Goal: Task Accomplishment & Management: Complete application form

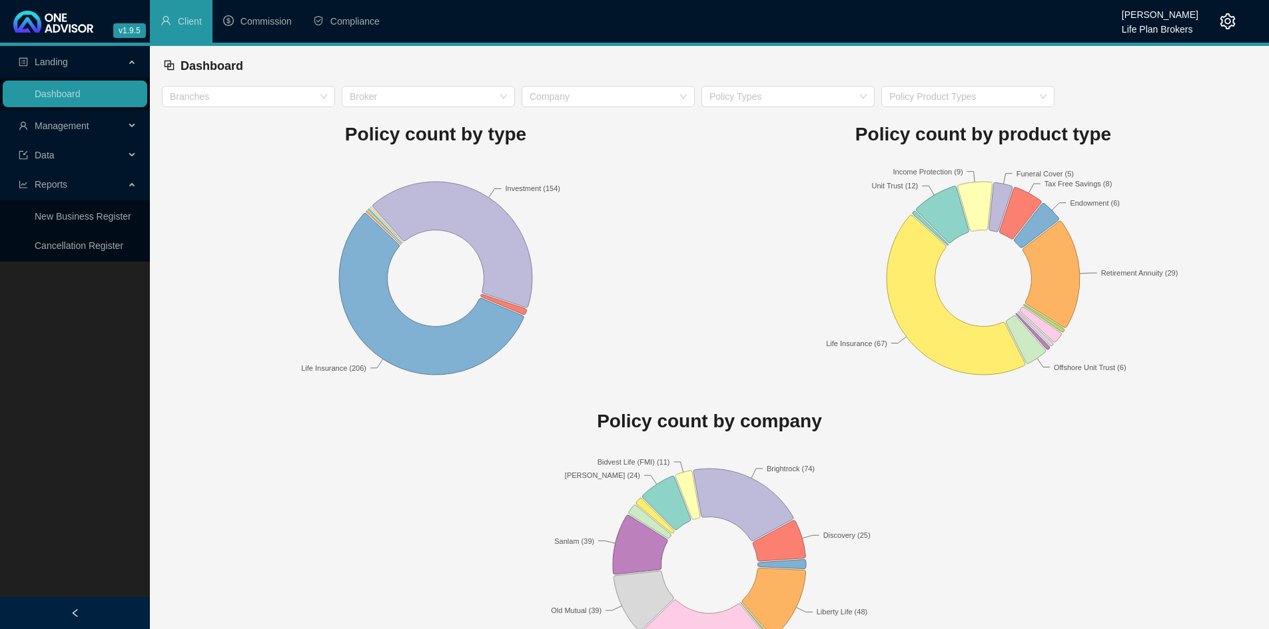
click at [135, 127] on div "Management" at bounding box center [75, 126] width 145 height 27
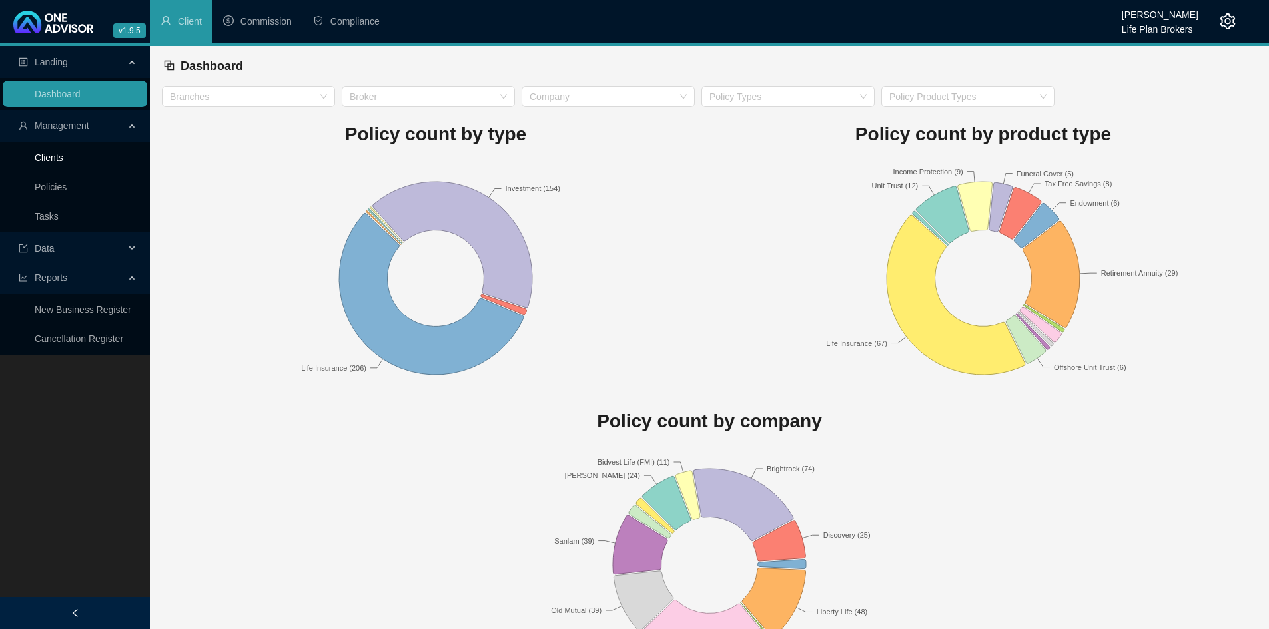
click at [63, 162] on link "Clients" at bounding box center [49, 158] width 29 height 11
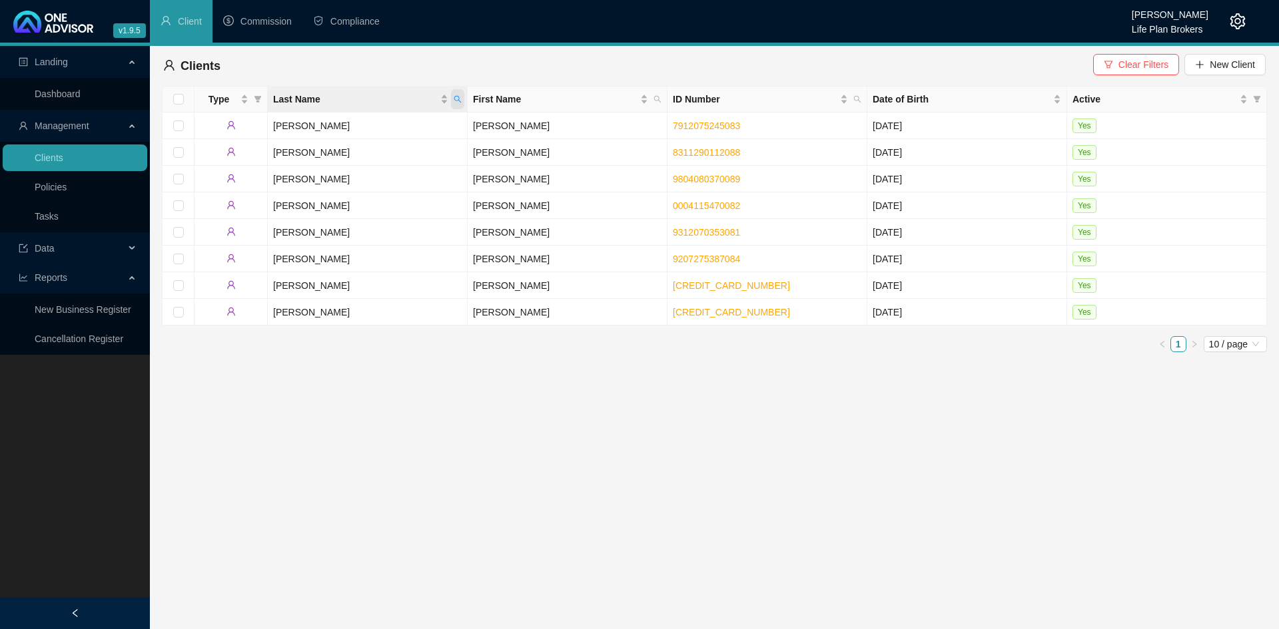
click at [458, 104] on span "Last Name" at bounding box center [457, 99] width 13 height 20
type input "="
type input "tripepi"
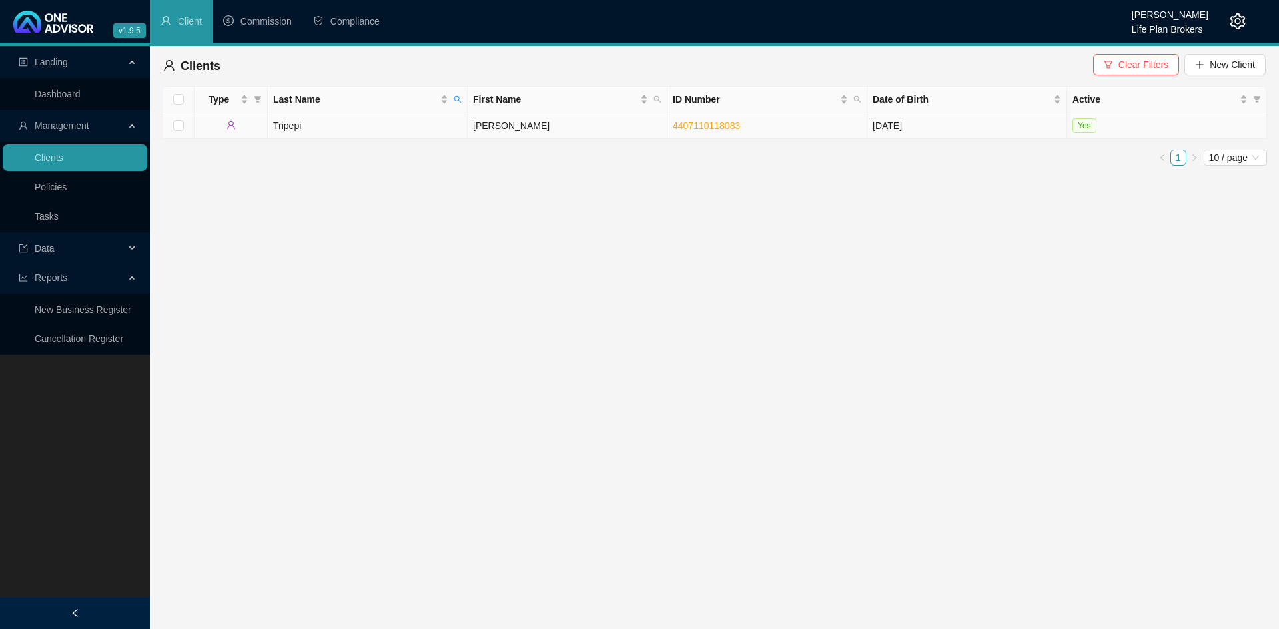
click at [526, 125] on td "[PERSON_NAME]" at bounding box center [567, 126] width 200 height 27
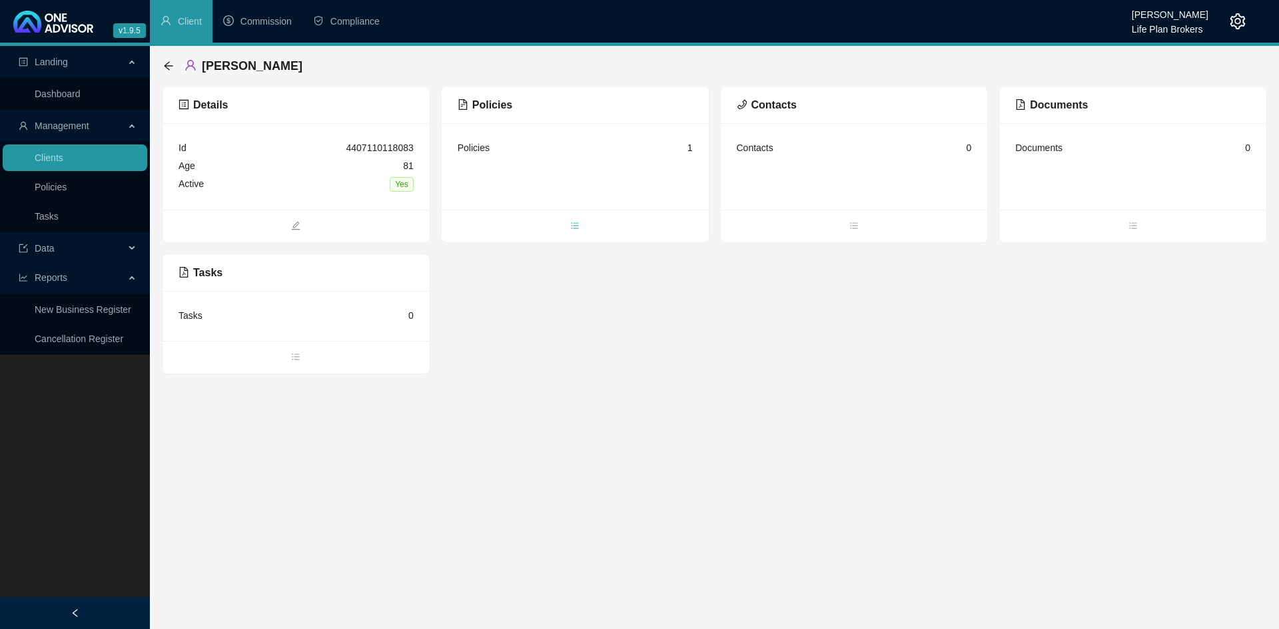
click at [577, 229] on icon "bars" at bounding box center [574, 225] width 9 height 9
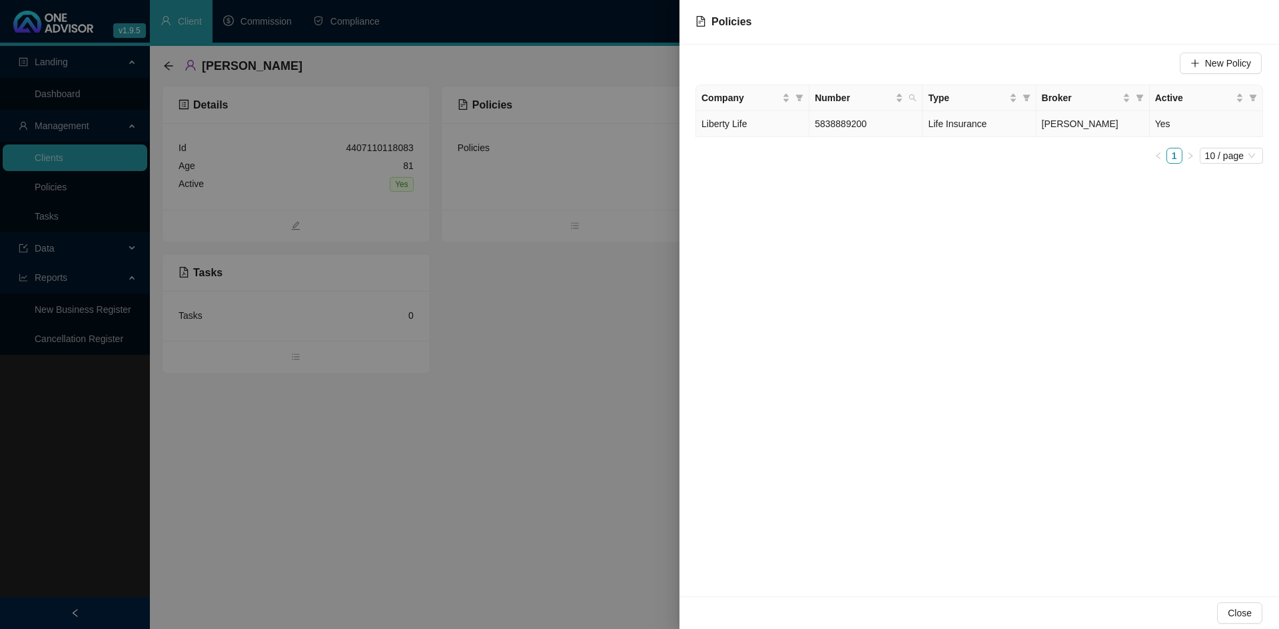
click at [827, 121] on span "5838889200" at bounding box center [840, 124] width 52 height 11
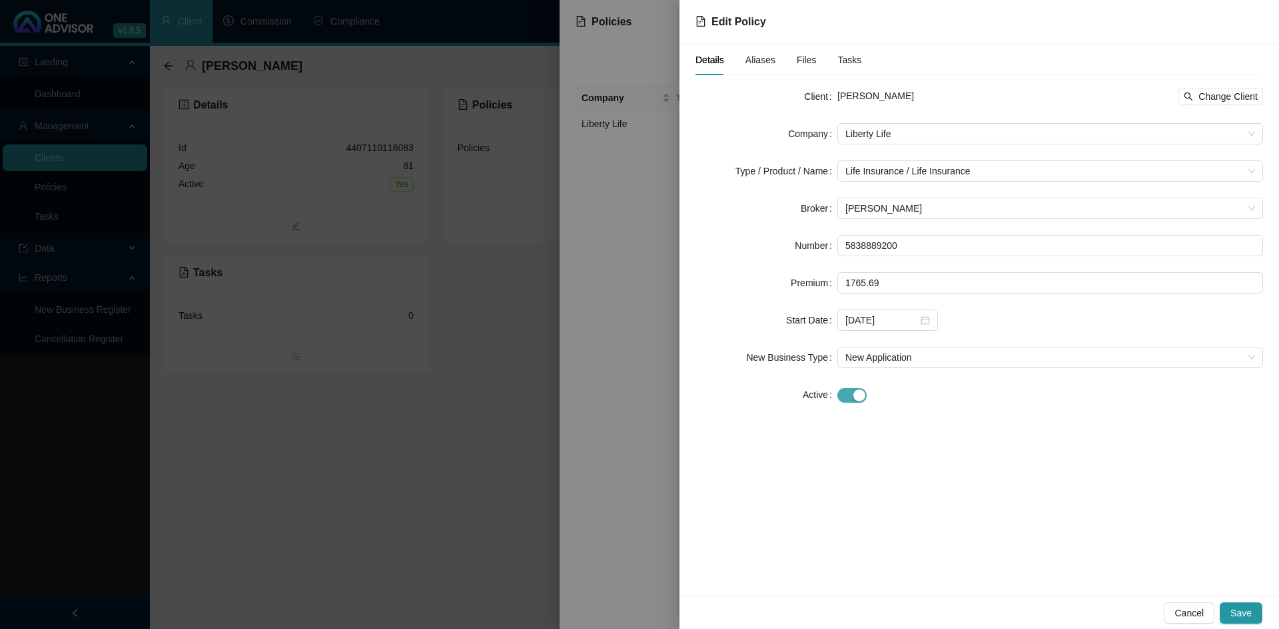
click at [860, 397] on div "button" at bounding box center [859, 396] width 12 height 12
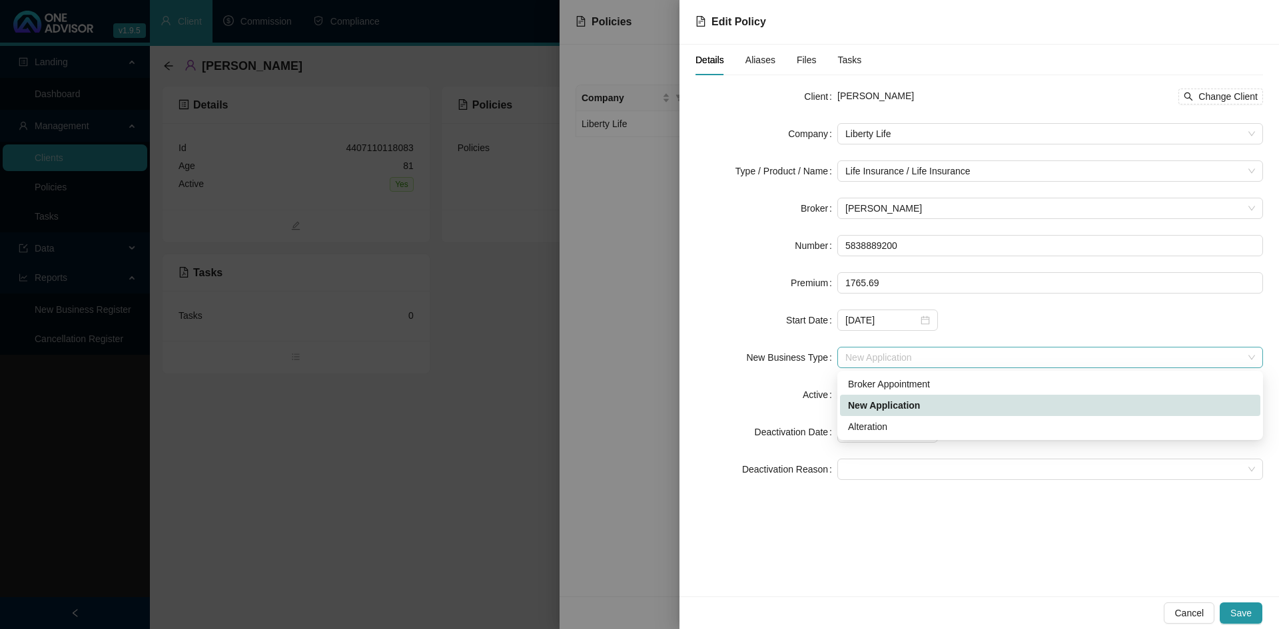
click at [918, 356] on span "New Application" at bounding box center [1050, 358] width 410 height 20
click at [902, 384] on div "Broker Appointment" at bounding box center [1050, 384] width 404 height 15
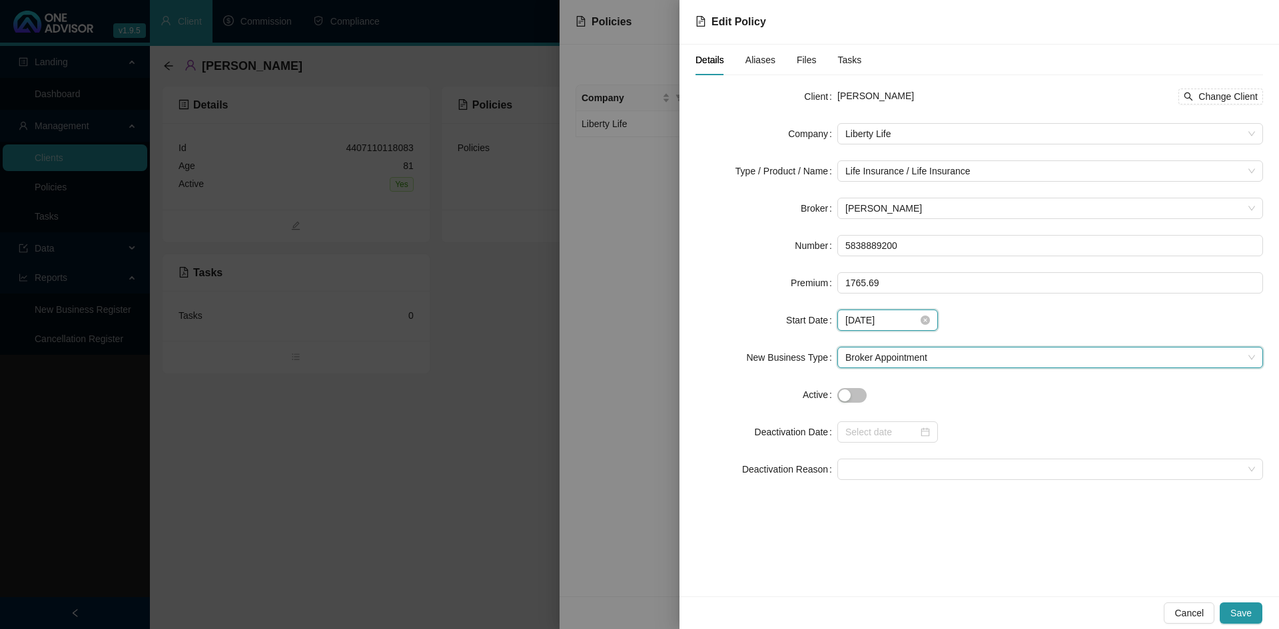
click at [907, 324] on input "[DATE]" at bounding box center [881, 320] width 73 height 15
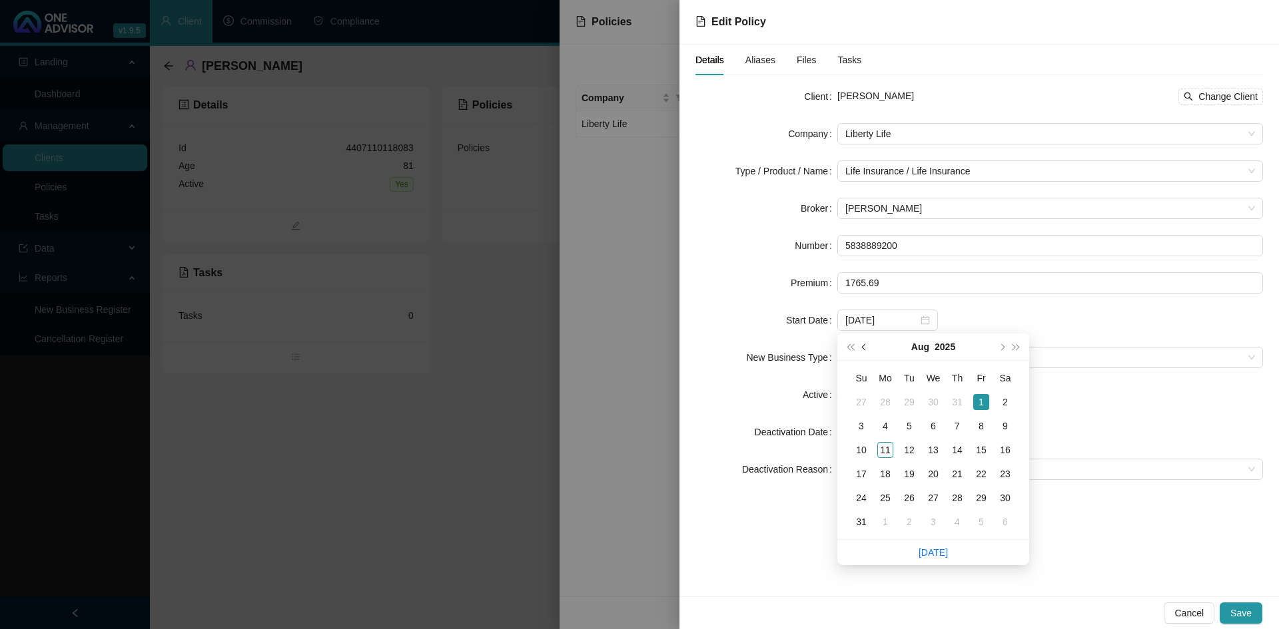
click at [866, 347] on span "prev-year" at bounding box center [865, 347] width 7 height 7
type input "[DATE]"
click at [902, 450] on div "15" at bounding box center [909, 450] width 16 height 16
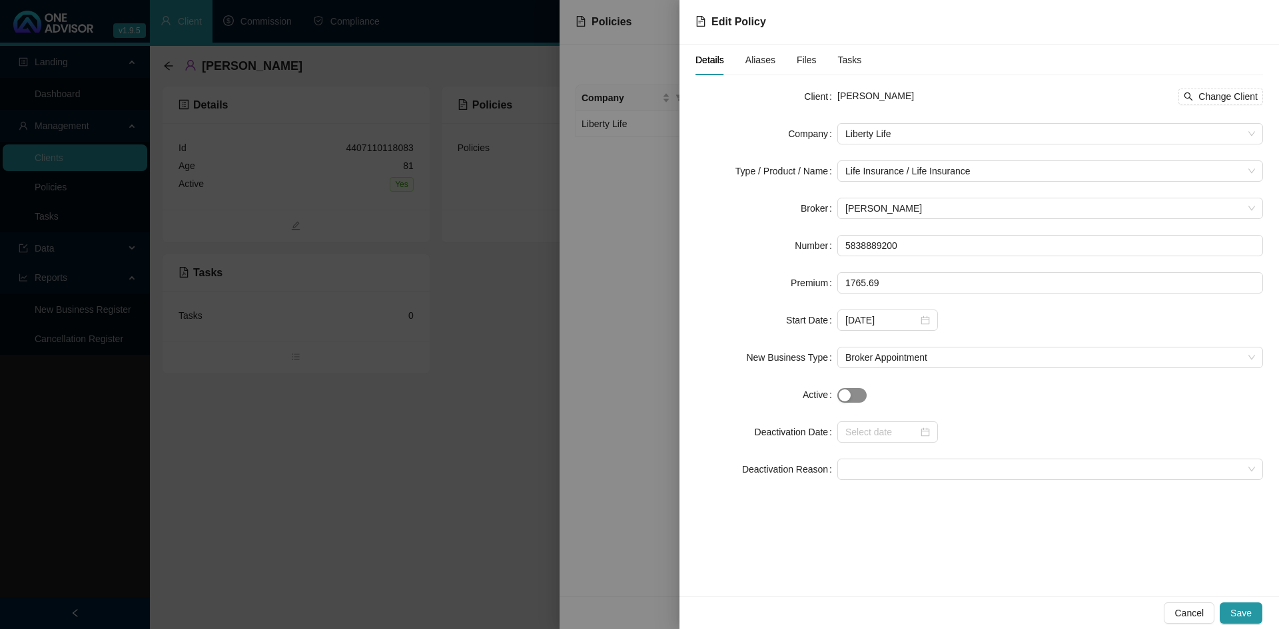
click at [843, 394] on div "button" at bounding box center [844, 396] width 12 height 12
click at [890, 283] on input "1765.69" at bounding box center [1050, 283] width 424 height 20
type input "1"
type input "1424.51"
click at [1250, 619] on span "Save" at bounding box center [1240, 613] width 21 height 15
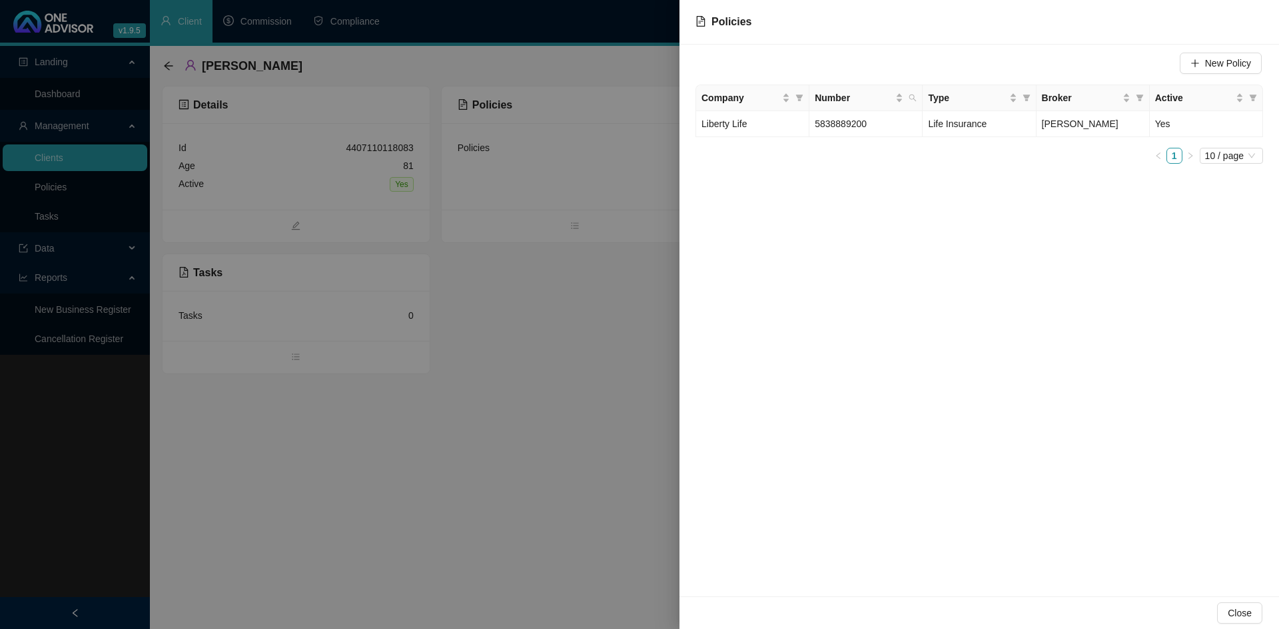
click at [638, 469] on div at bounding box center [639, 314] width 1279 height 629
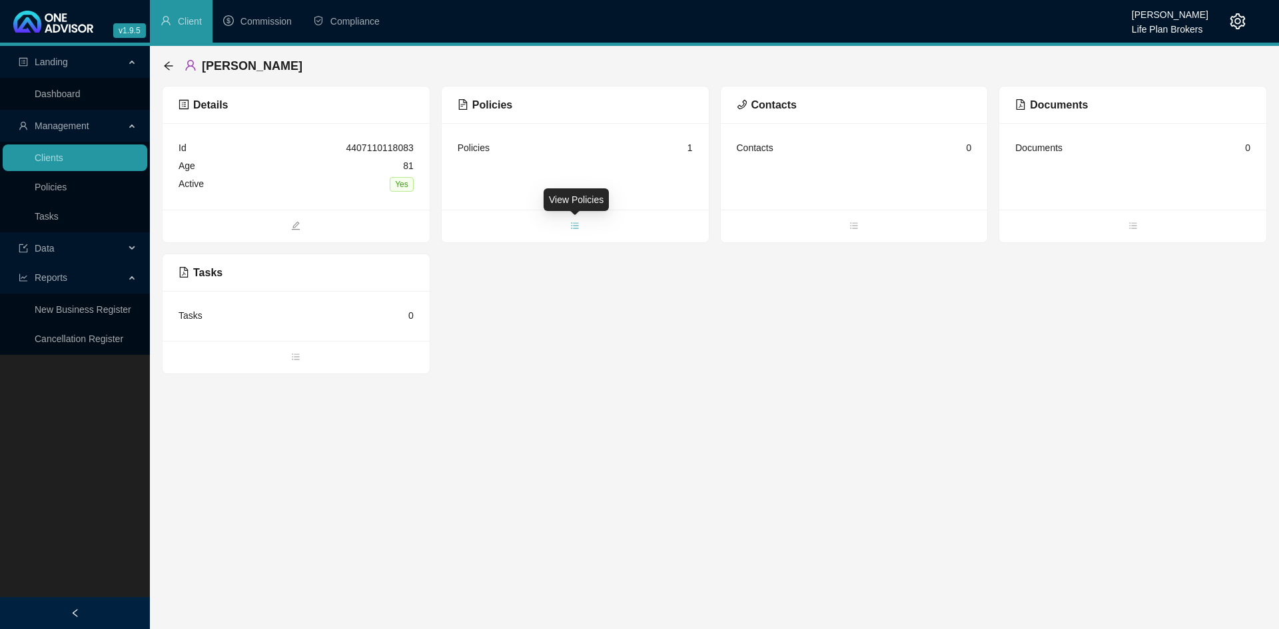
click at [573, 227] on icon "bars" at bounding box center [574, 225] width 9 height 9
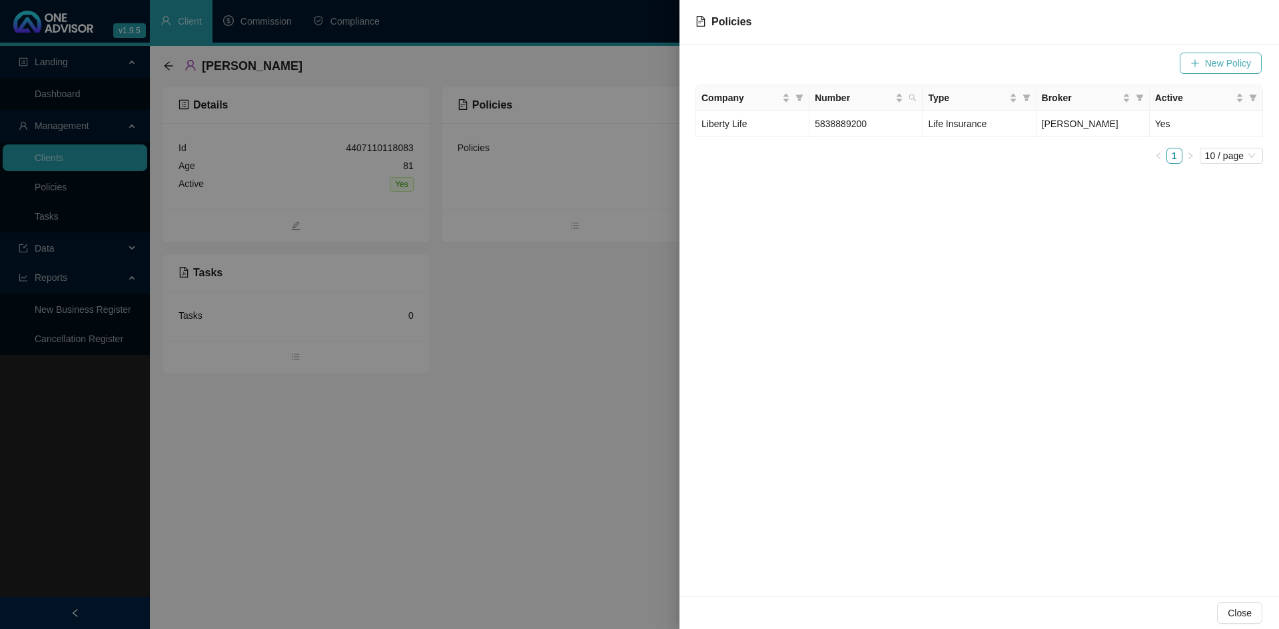
click at [1221, 69] on span "New Policy" at bounding box center [1228, 63] width 46 height 15
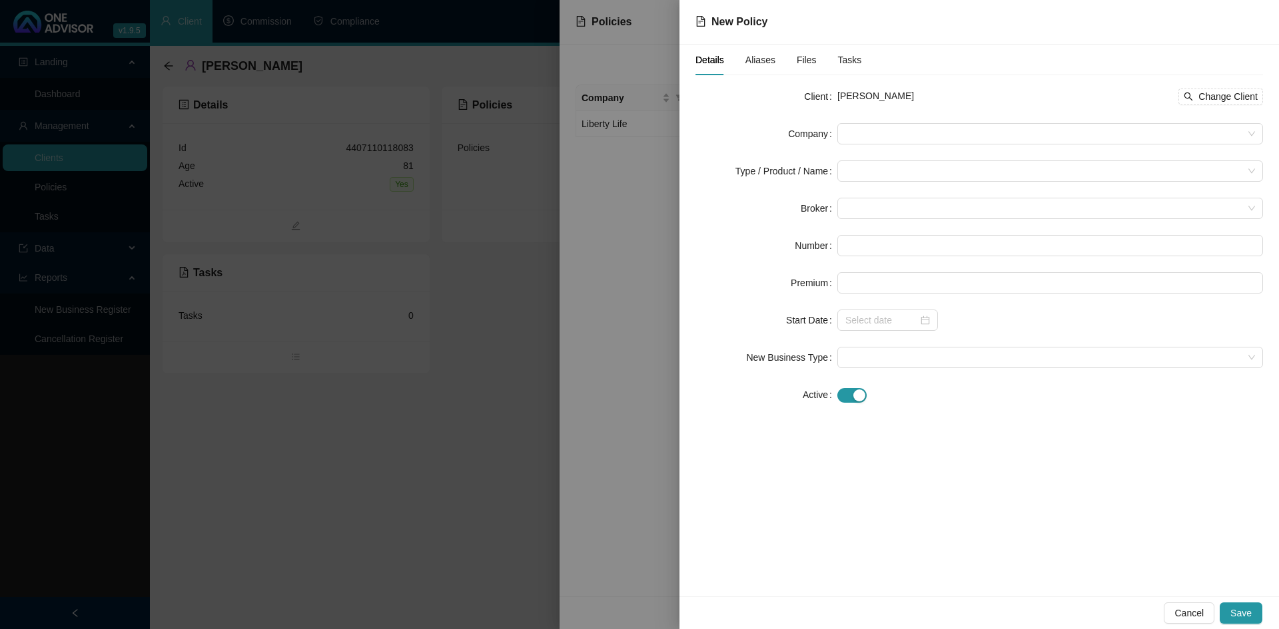
click at [670, 354] on div at bounding box center [639, 314] width 1279 height 629
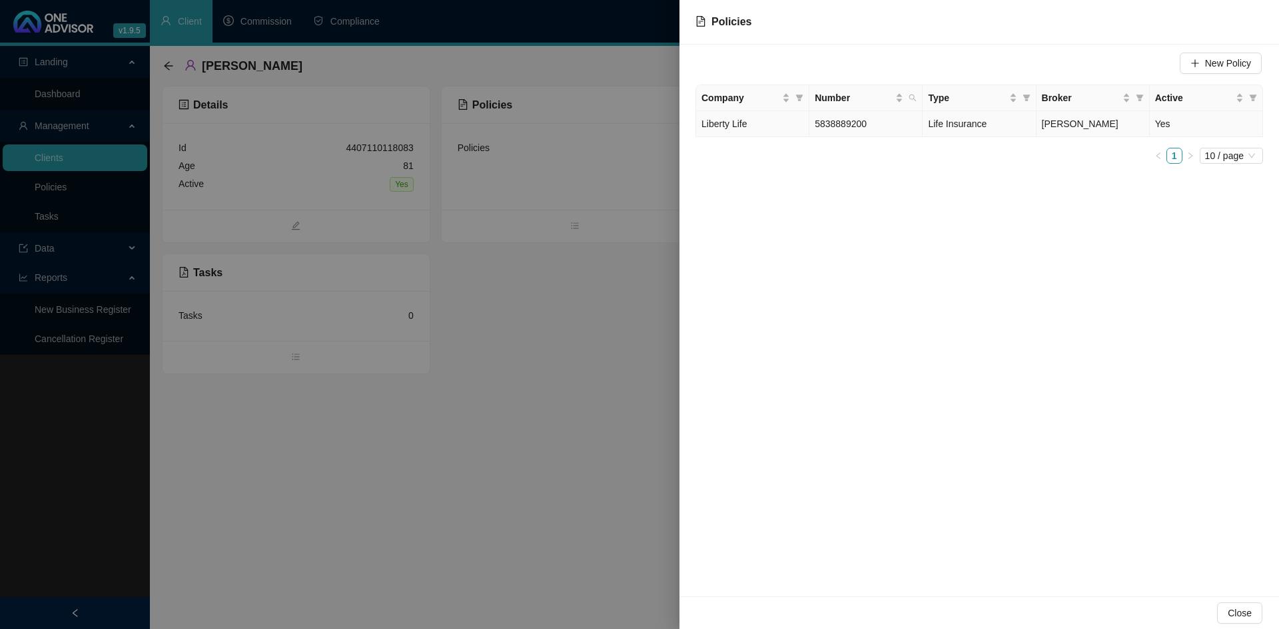
click at [828, 125] on span "5838889200" at bounding box center [840, 124] width 52 height 11
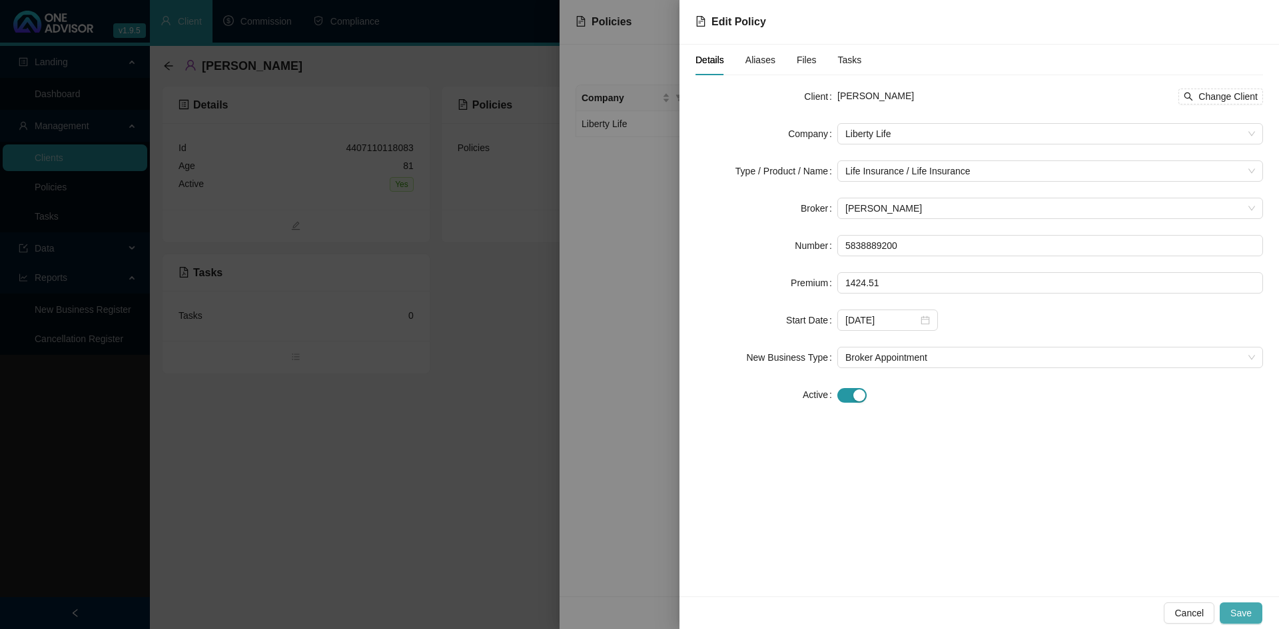
click at [1241, 611] on span "Save" at bounding box center [1240, 613] width 21 height 15
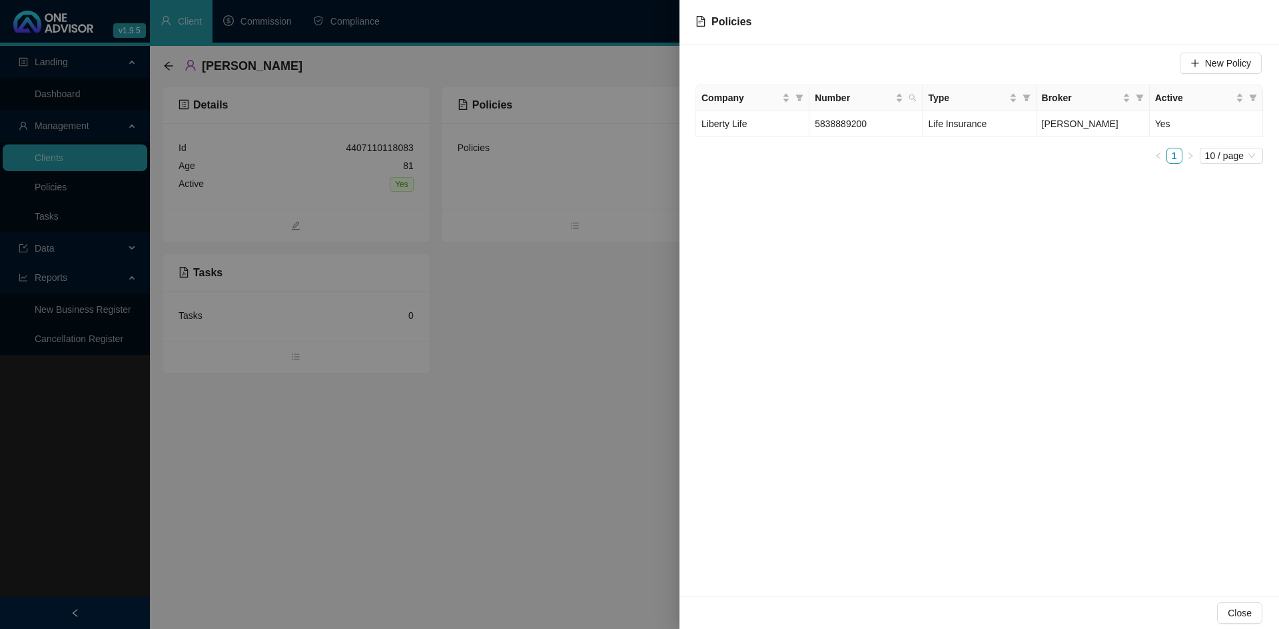
click at [614, 454] on div at bounding box center [639, 314] width 1279 height 629
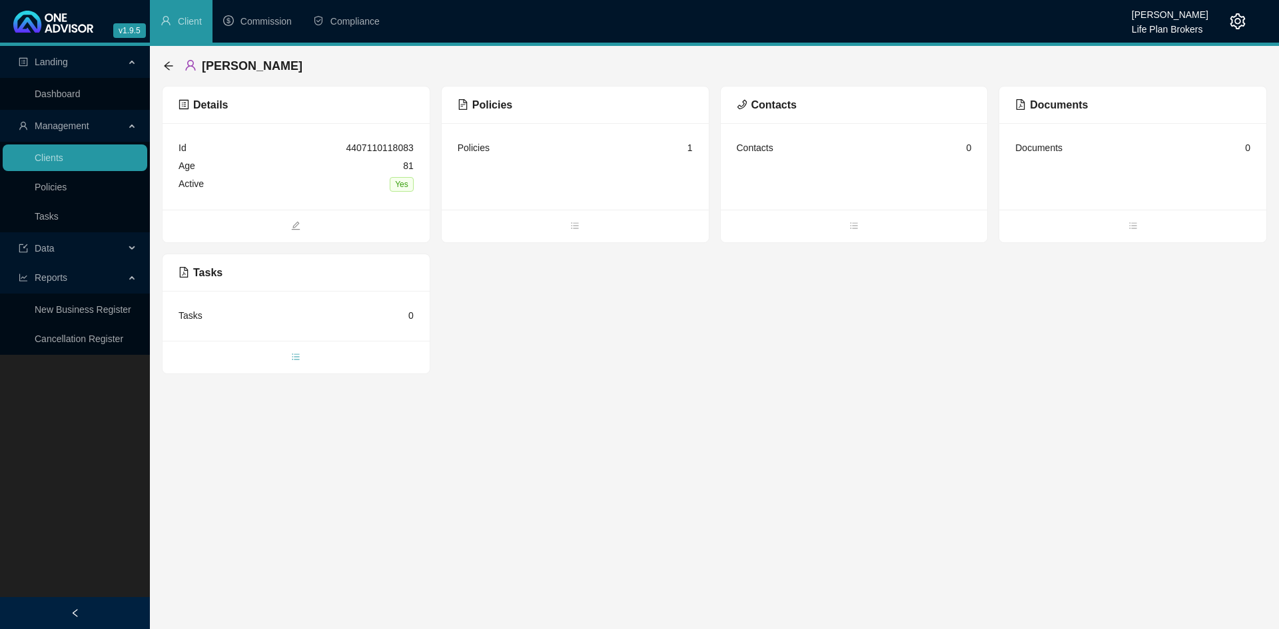
click at [295, 354] on icon "bars" at bounding box center [295, 357] width 7 height 6
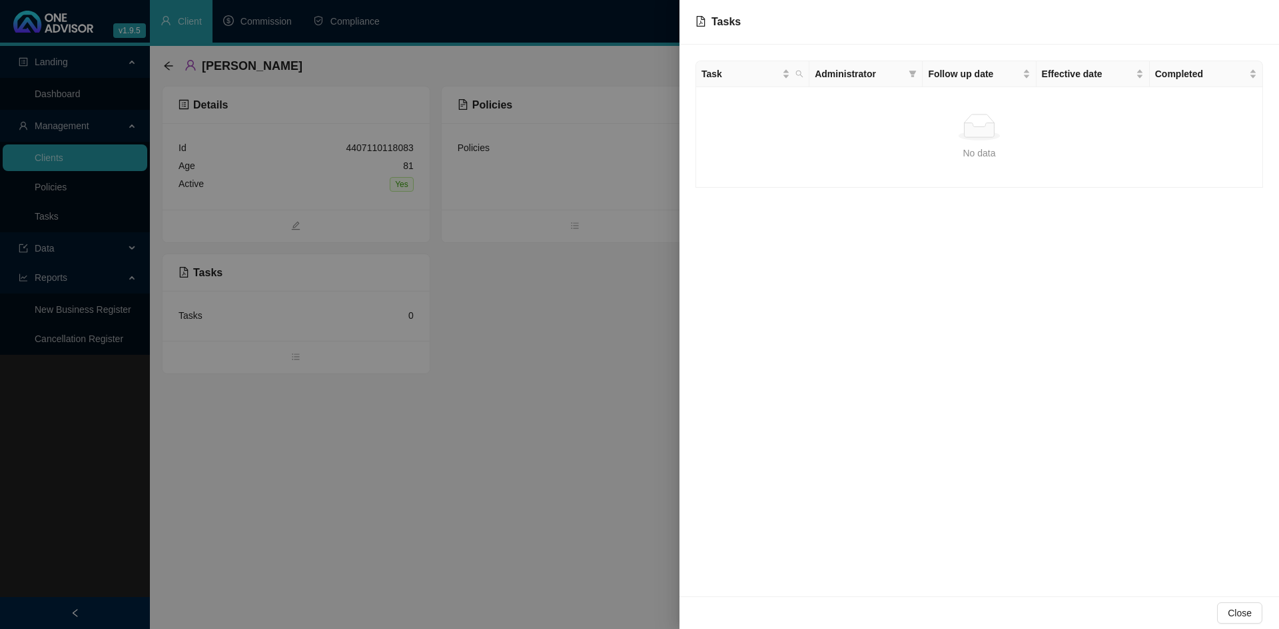
click at [482, 512] on div at bounding box center [639, 314] width 1279 height 629
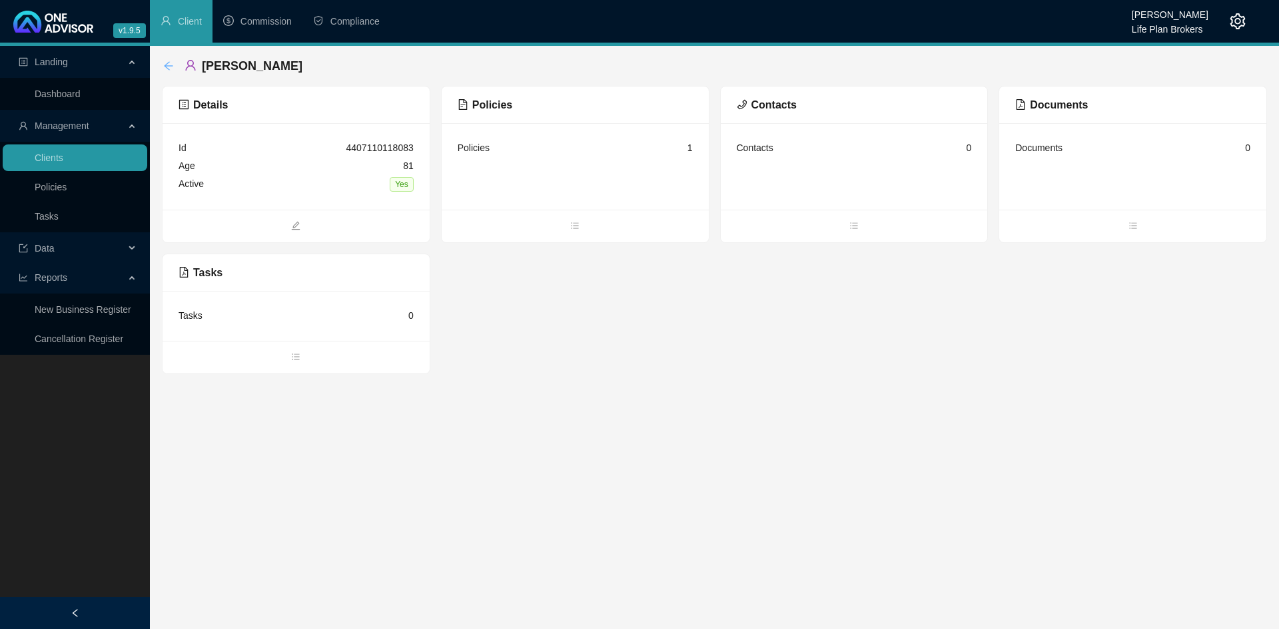
click at [170, 67] on icon "arrow-left" at bounding box center [168, 66] width 11 height 11
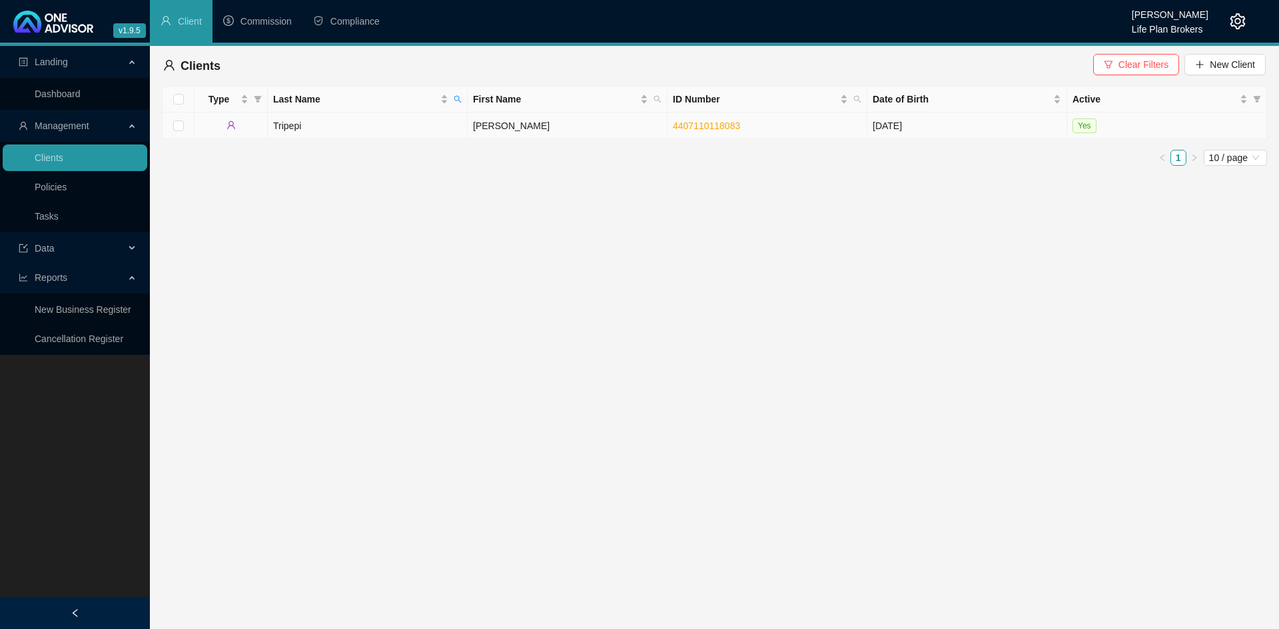
click at [497, 126] on td "[PERSON_NAME]" at bounding box center [567, 126] width 200 height 27
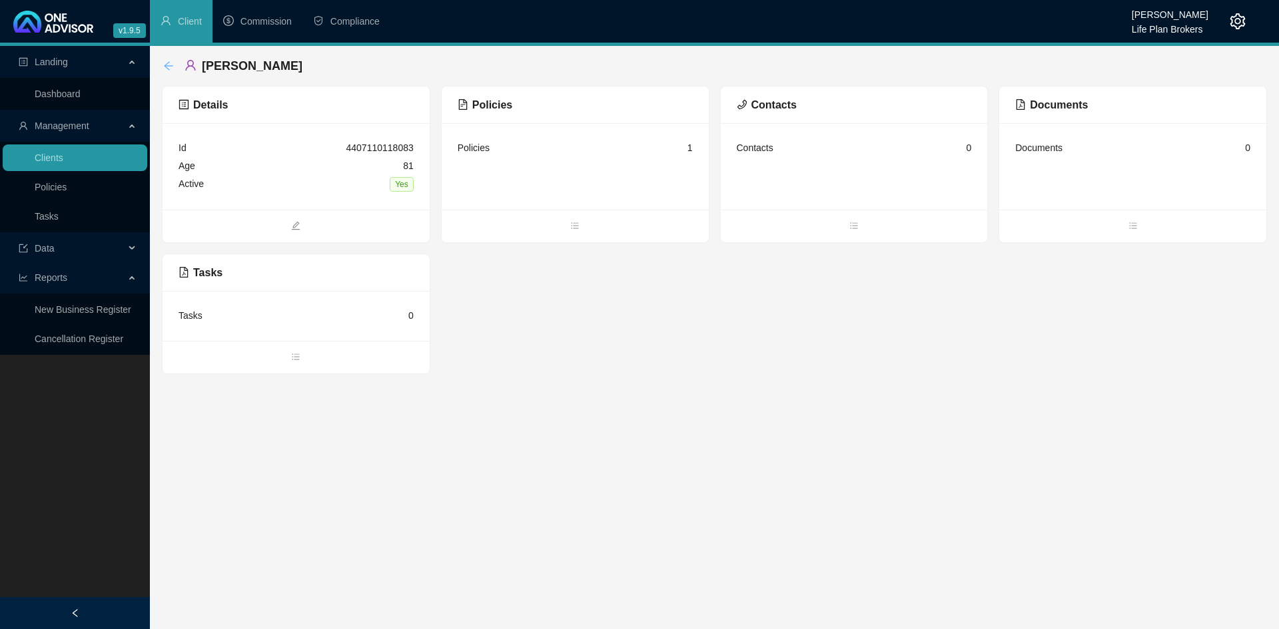
click at [168, 64] on icon "arrow-left" at bounding box center [168, 66] width 11 height 11
